Goal: Task Accomplishment & Management: Manage account settings

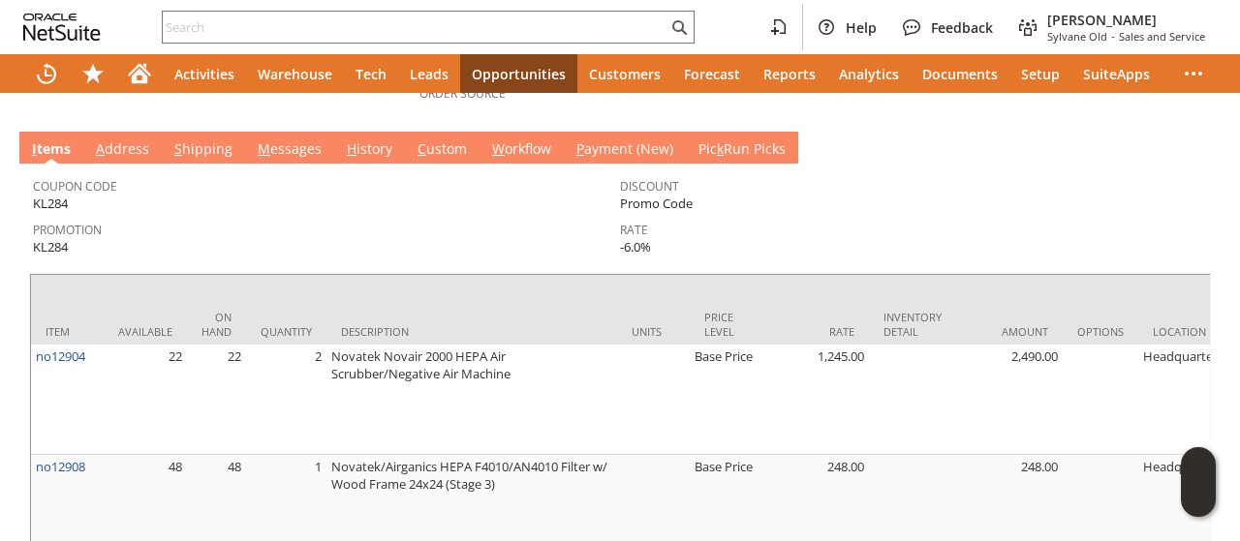
click at [120, 139] on link "A ddress" at bounding box center [122, 149] width 63 height 21
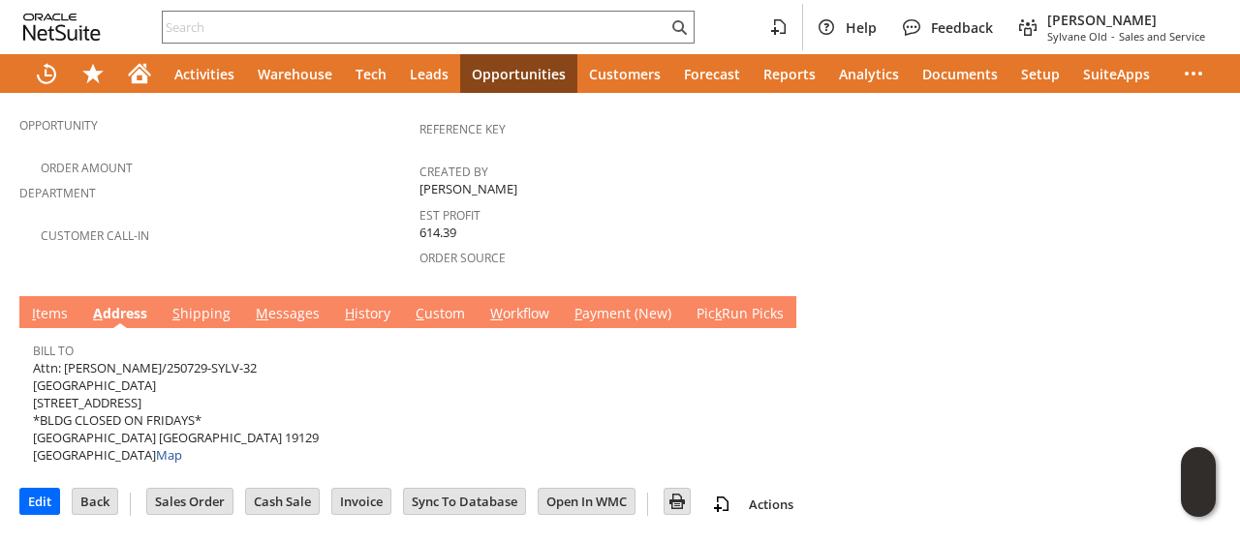
scroll to position [481, 0]
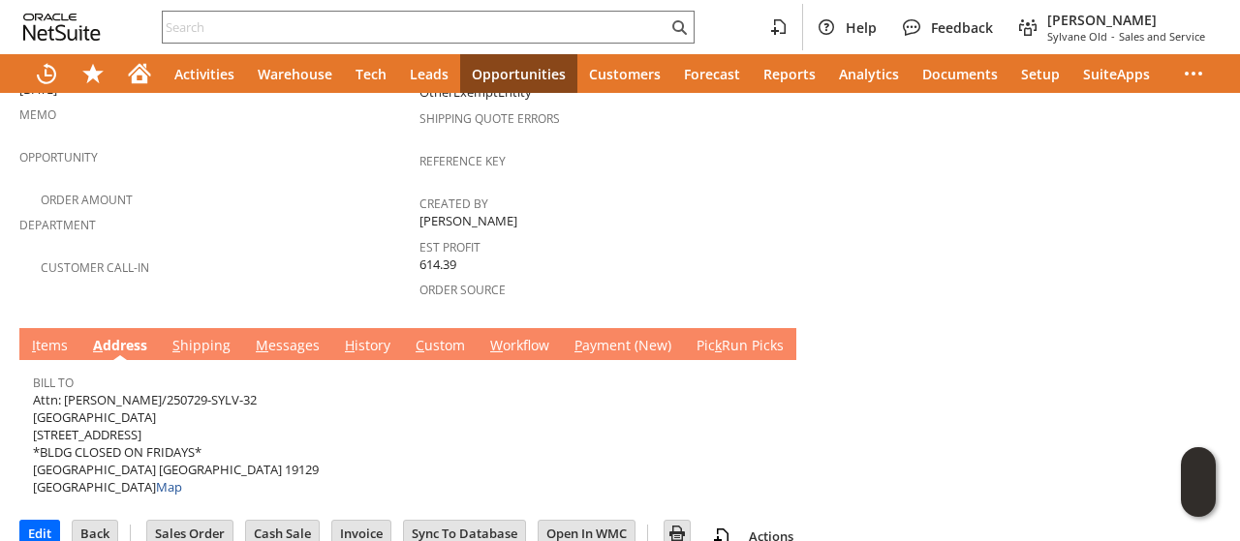
click at [195, 336] on link "S hipping" at bounding box center [202, 346] width 68 height 21
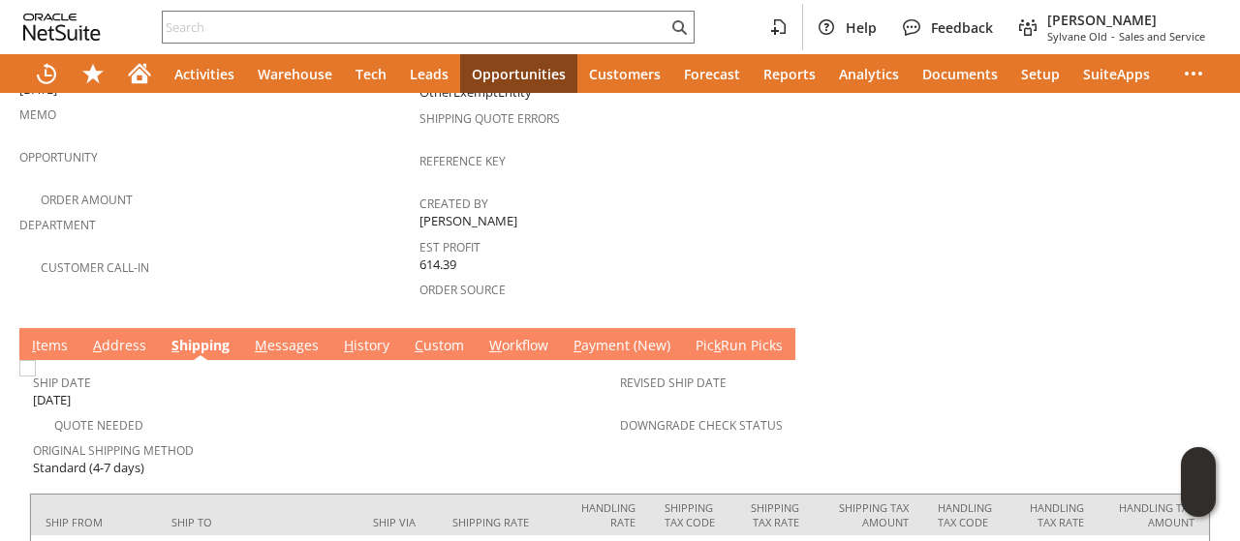
scroll to position [578, 0]
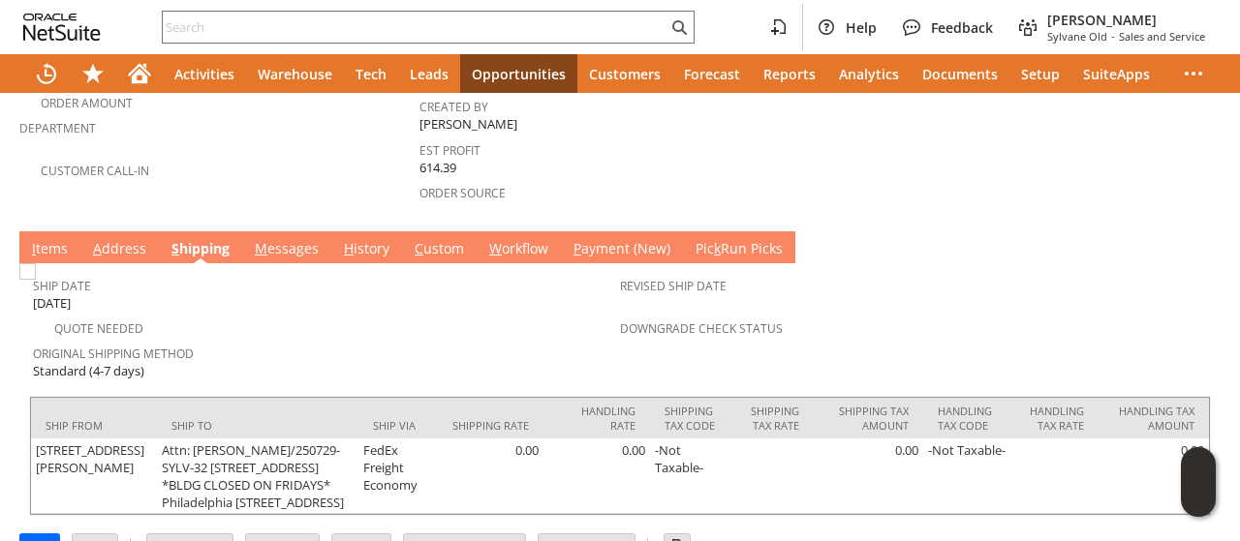
click at [133, 239] on link "A ddress" at bounding box center [119, 249] width 63 height 21
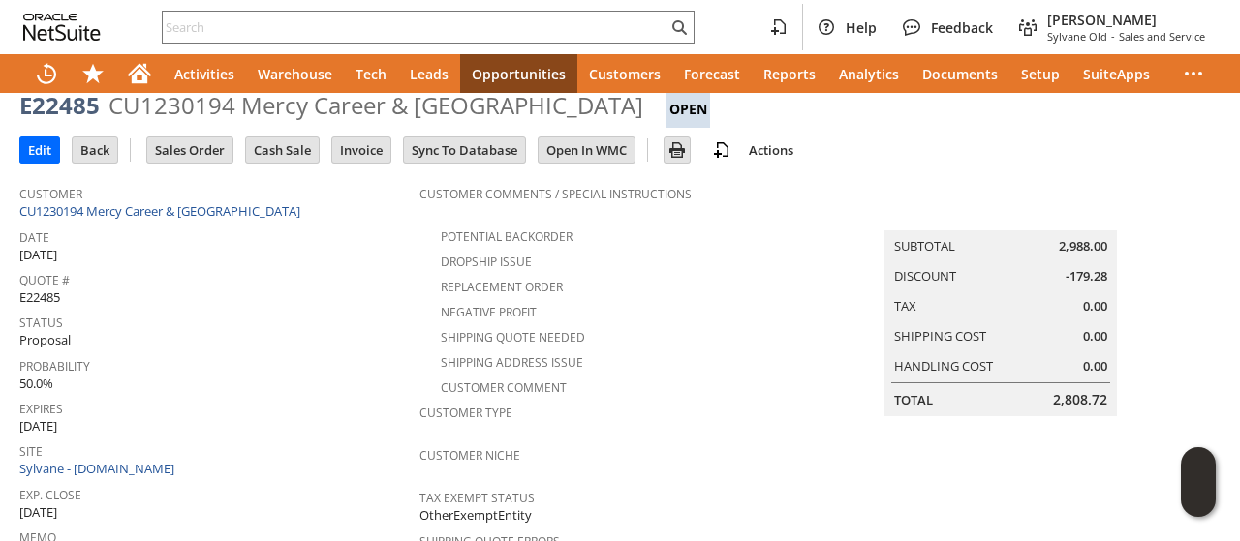
scroll to position [0, 0]
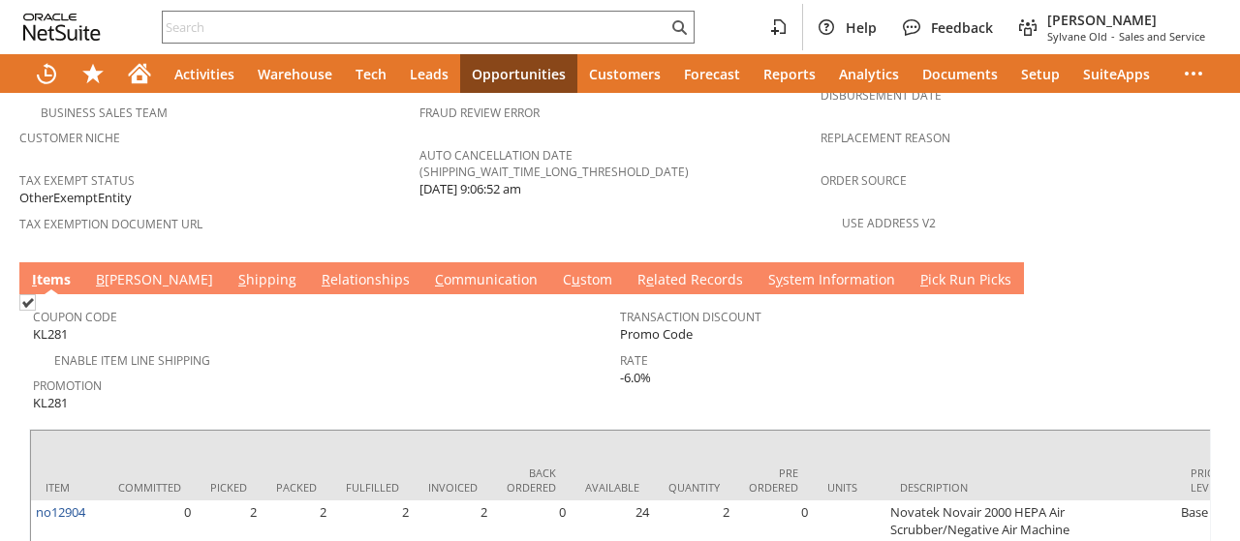
click at [125, 270] on link "B illing" at bounding box center [154, 280] width 127 height 21
click at [126, 270] on link "B illing" at bounding box center [154, 280] width 127 height 21
click at [118, 270] on link "B illing" at bounding box center [154, 280] width 127 height 21
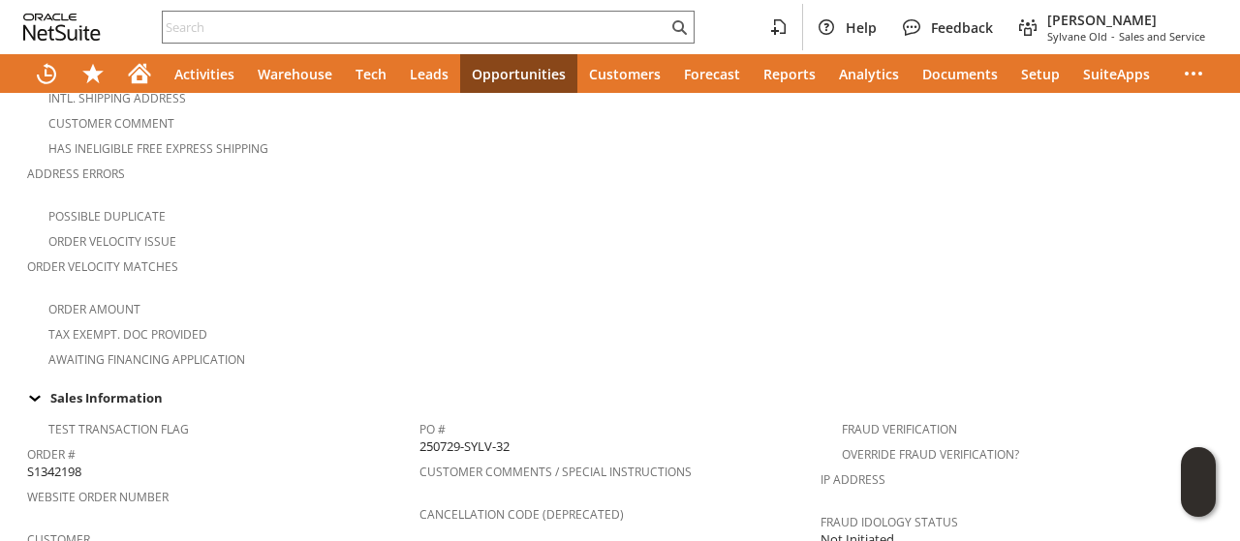
scroll to position [678, 0]
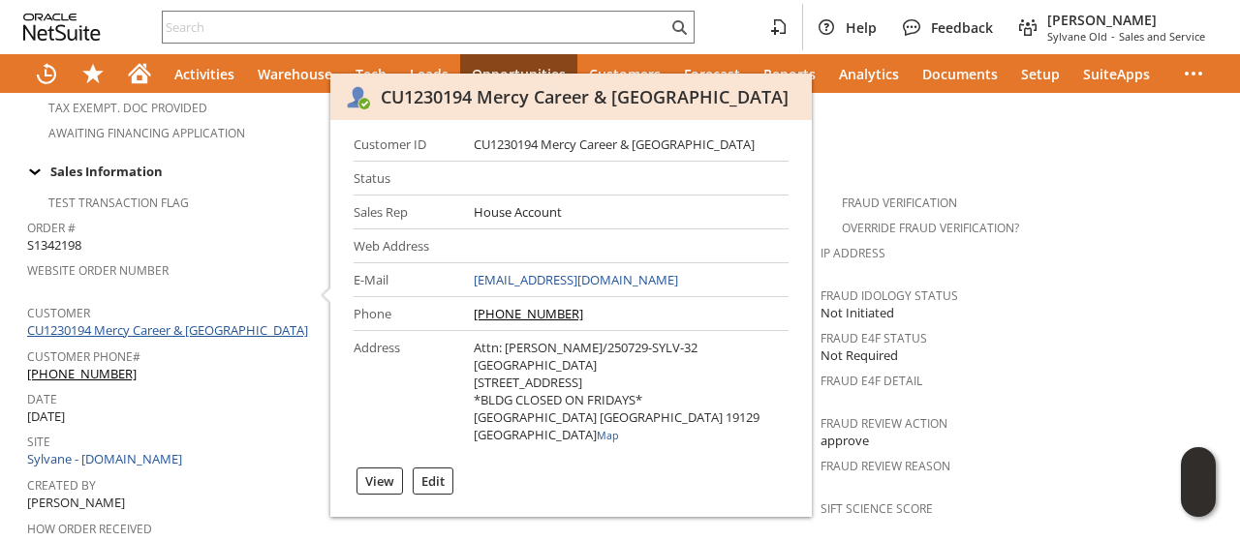
click at [234, 321] on link "CU1230194 Mercy Career & Technical High School" at bounding box center [170, 329] width 286 height 17
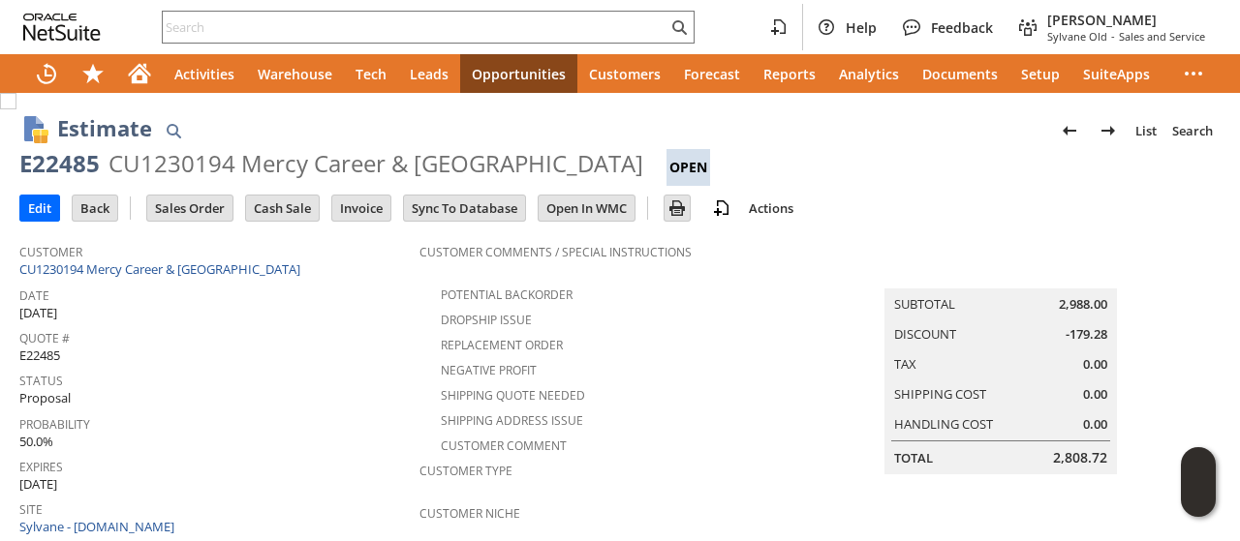
click at [281, 173] on div "CU1230194 Mercy Career & [GEOGRAPHIC_DATA]" at bounding box center [375, 163] width 535 height 31
drag, startPoint x: 281, startPoint y: 173, endPoint x: 356, endPoint y: 160, distance: 76.7
click at [356, 160] on div "CU1230194 Mercy Career & [GEOGRAPHIC_DATA]" at bounding box center [375, 163] width 535 height 31
copy div "Mercy Career"
click at [397, 169] on div "CU1230194 Mercy Career & [GEOGRAPHIC_DATA]" at bounding box center [375, 163] width 535 height 31
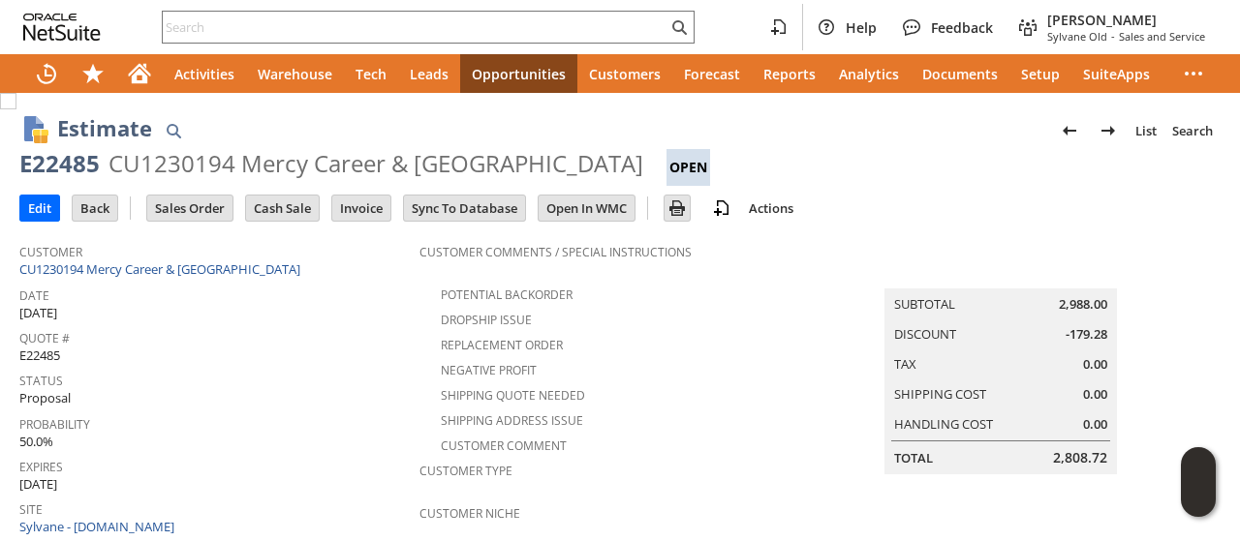
drag, startPoint x: 397, startPoint y: 169, endPoint x: 603, endPoint y: 161, distance: 206.4
click at [603, 161] on div "CU1230194 Mercy Career & Technical High School" at bounding box center [375, 163] width 535 height 31
copy div "& Technical High School"
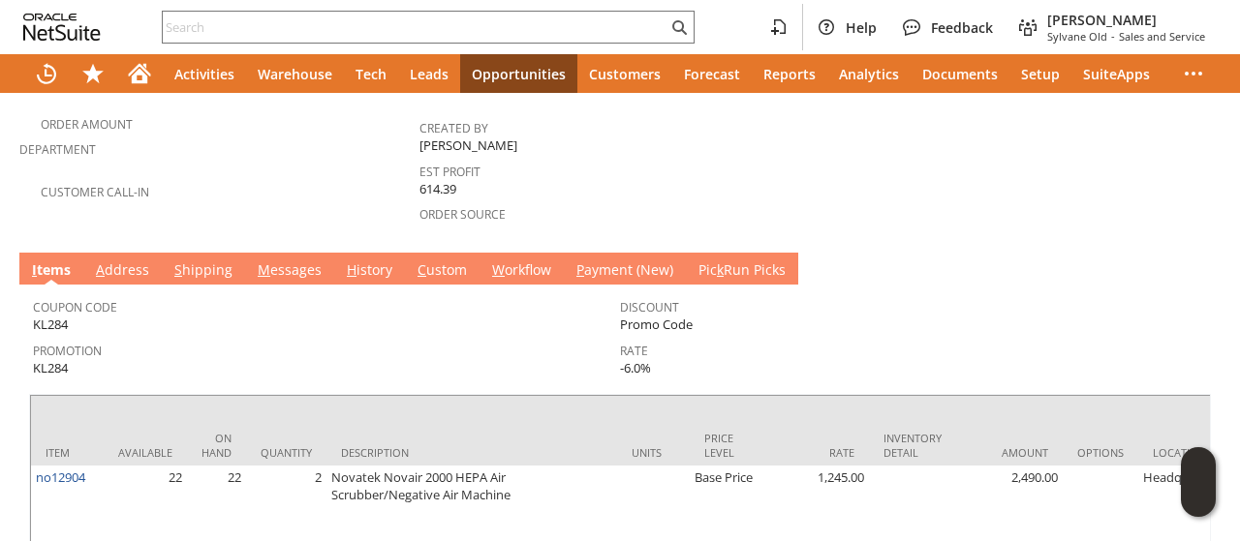
scroll to position [484, 0]
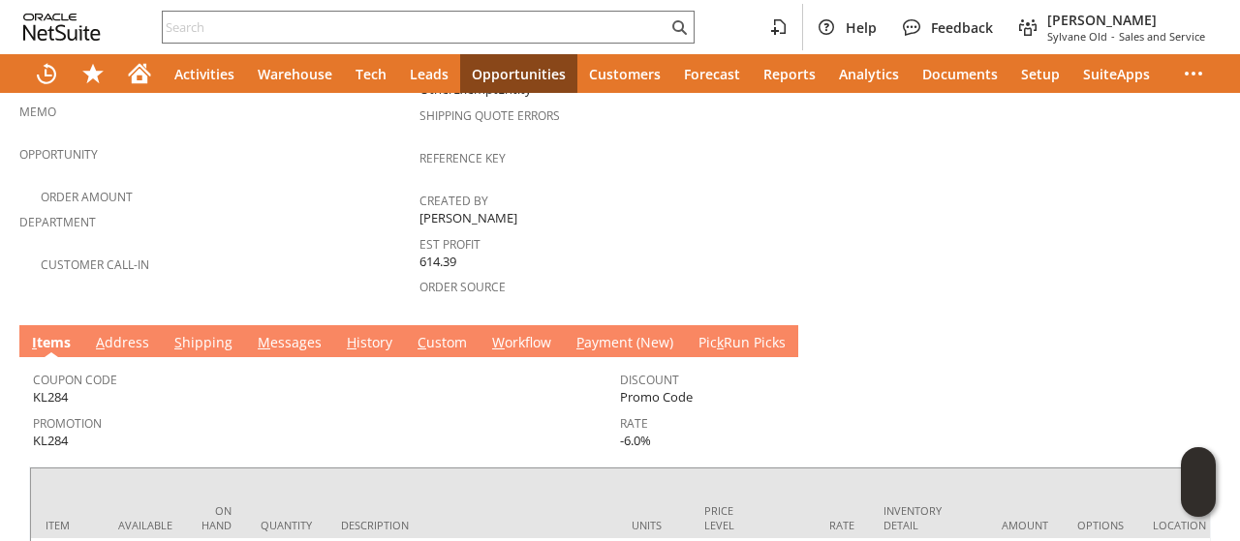
click at [288, 333] on link "M essages" at bounding box center [290, 343] width 74 height 21
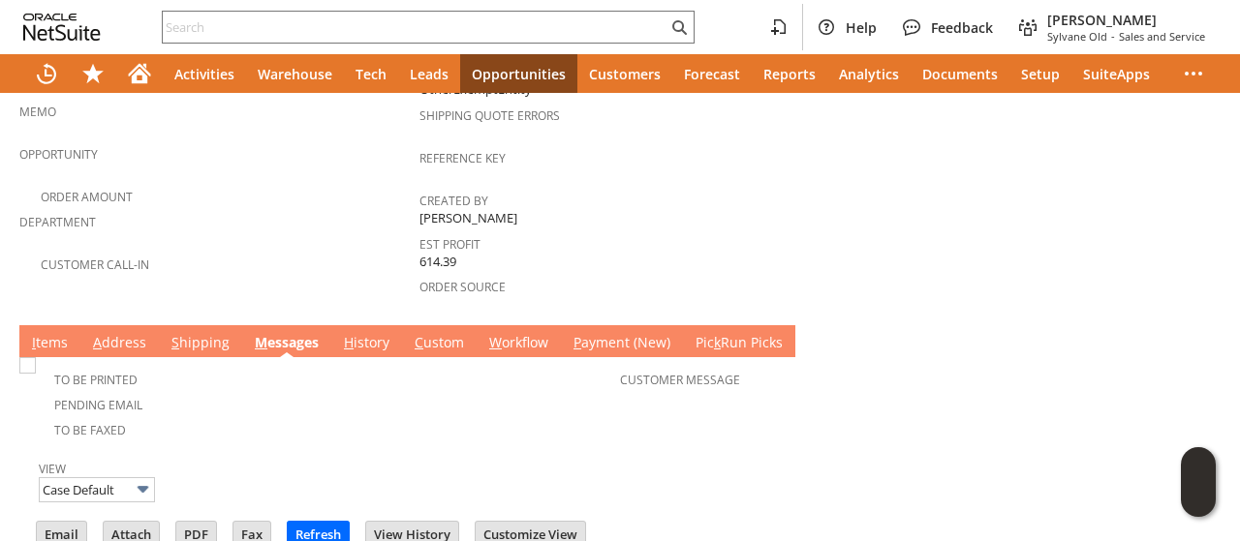
click at [54, 333] on link "I tems" at bounding box center [50, 343] width 46 height 21
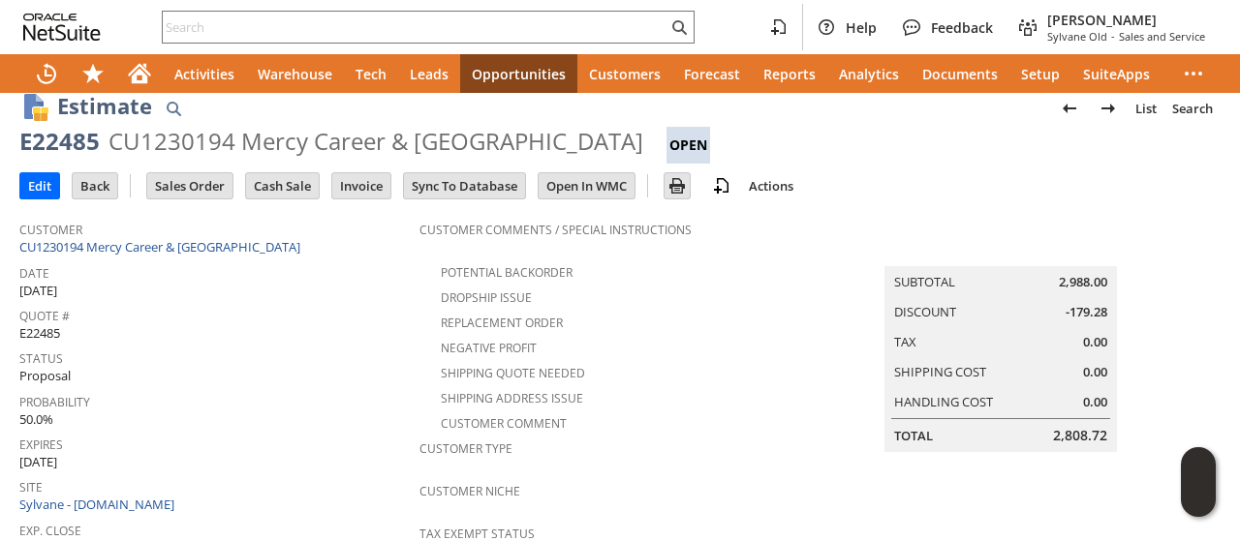
scroll to position [0, 0]
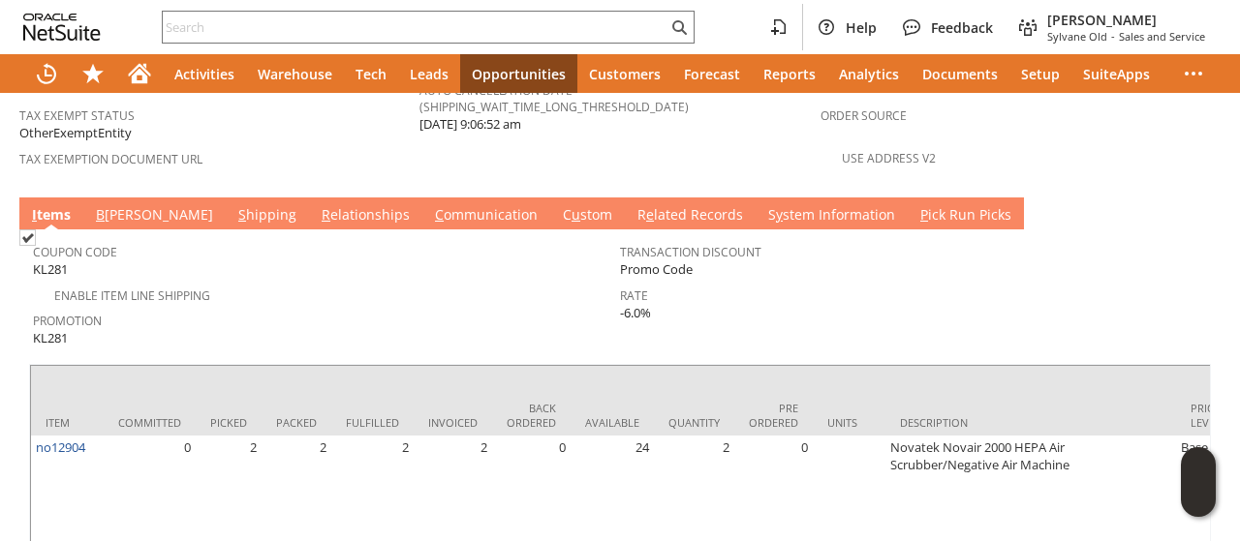
scroll to position [0, 419]
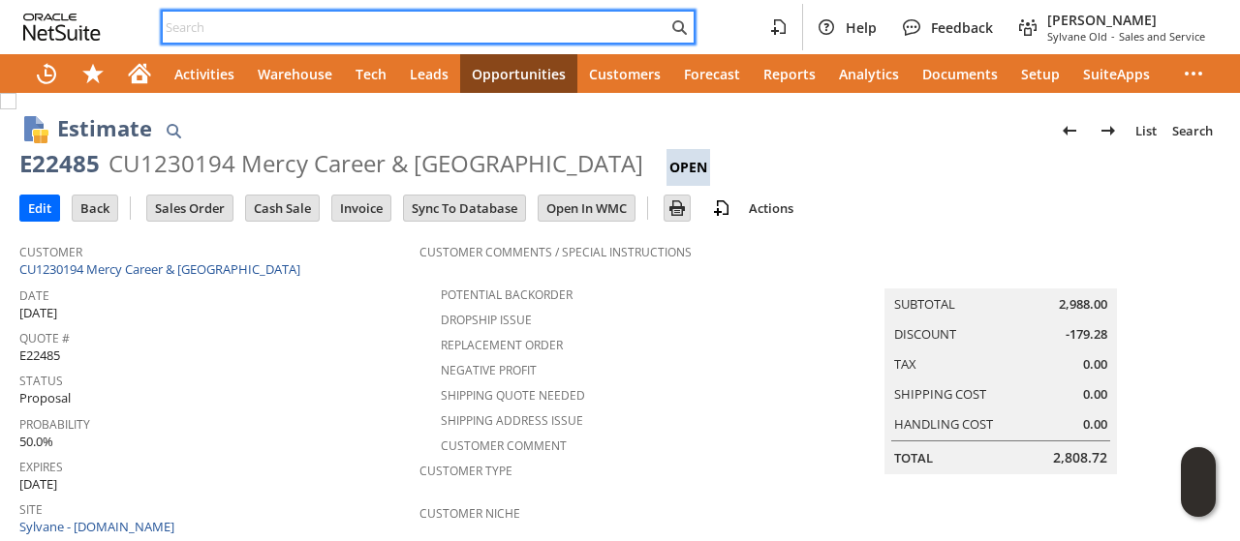
paste input "E22455"
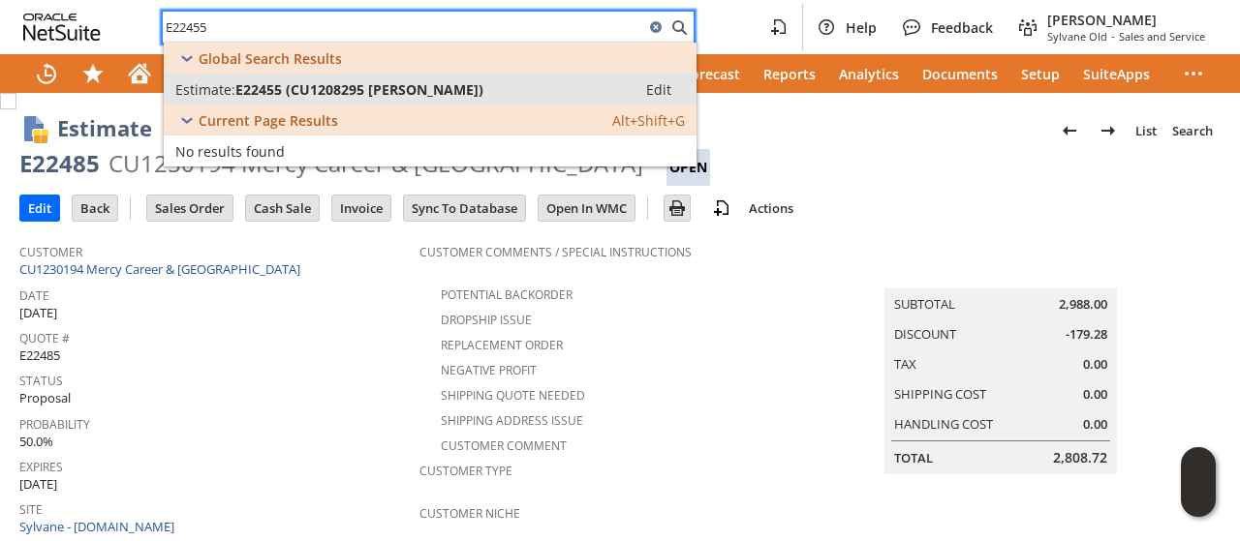
type input "E22455"
click at [335, 85] on span "E22455 (CU1208295 Grisel Rodriguez)" at bounding box center [359, 89] width 248 height 18
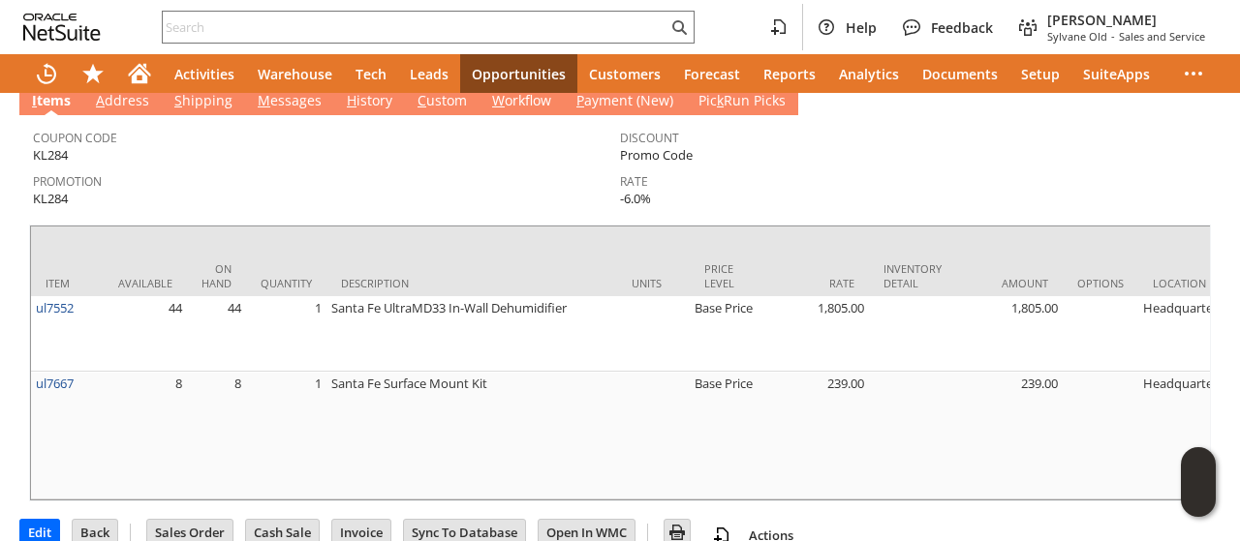
scroll to position [735, 0]
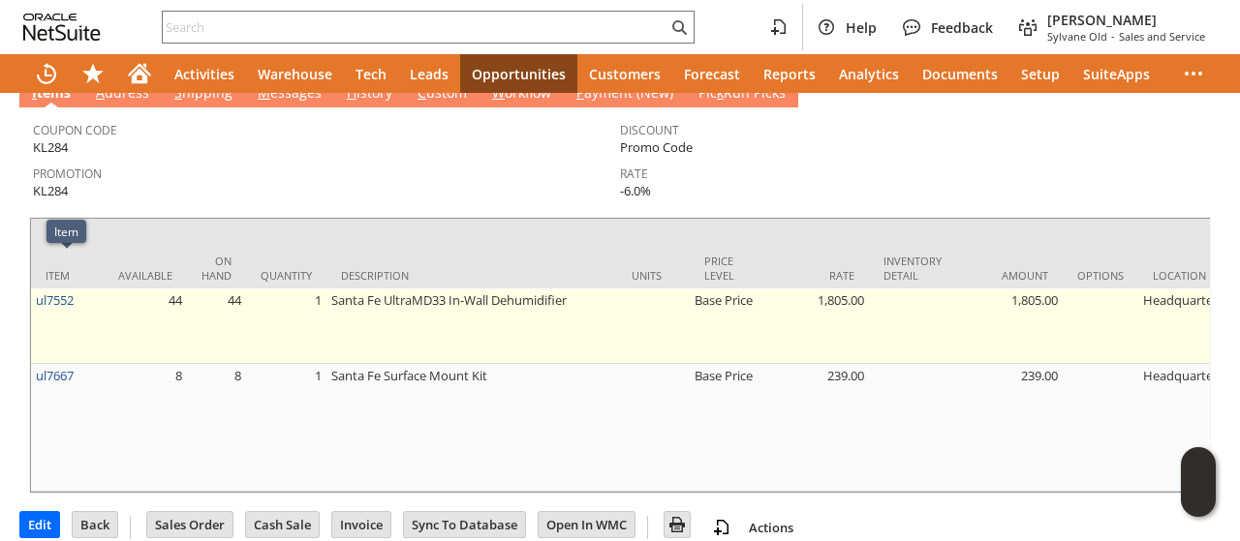
click at [84, 289] on td "ul7552" at bounding box center [67, 327] width 73 height 76
drag, startPoint x: 51, startPoint y: 276, endPoint x: 37, endPoint y: 276, distance: 14.5
click at [37, 289] on td "ul7552" at bounding box center [67, 327] width 73 height 76
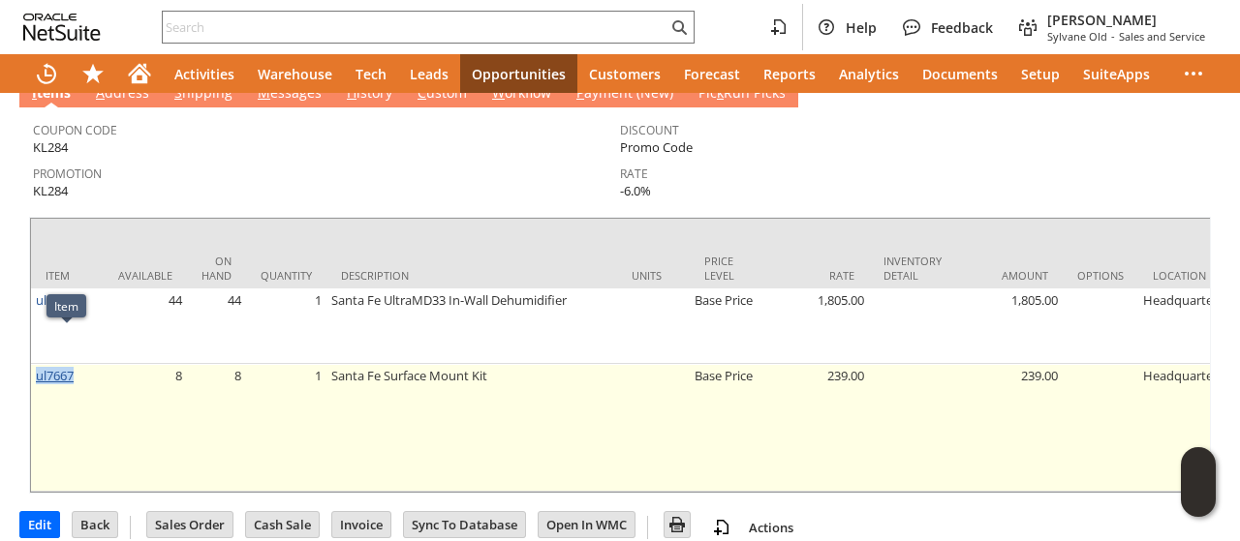
drag, startPoint x: 81, startPoint y: 340, endPoint x: 53, endPoint y: 332, distance: 29.1
click at [37, 364] on td "ul7667" at bounding box center [67, 428] width 73 height 128
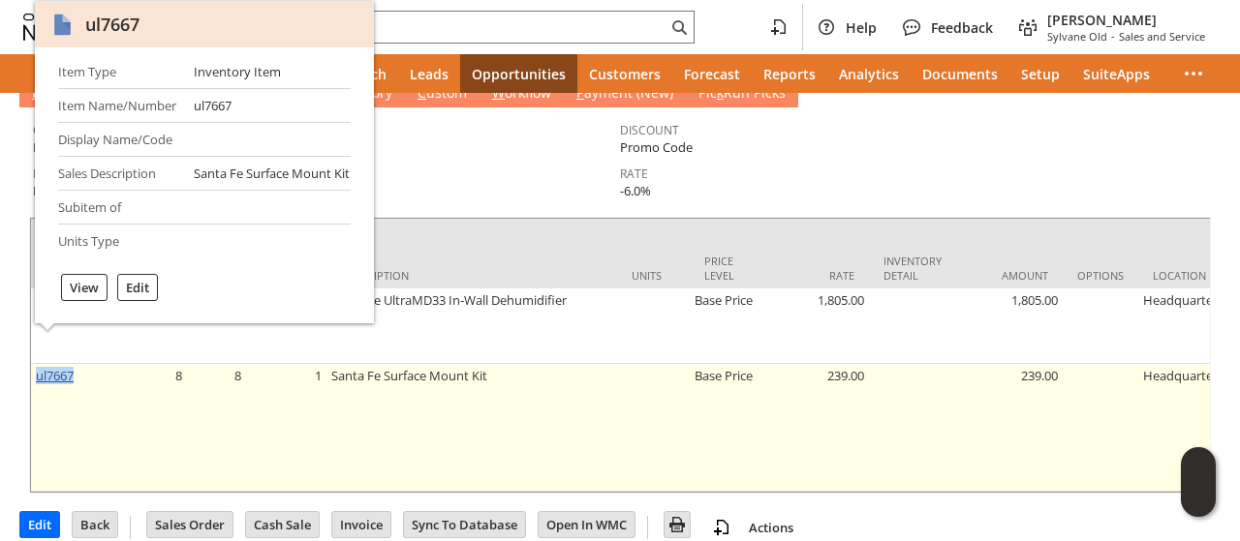
copy link "ul7667"
